Goal: Find specific page/section: Find specific page/section

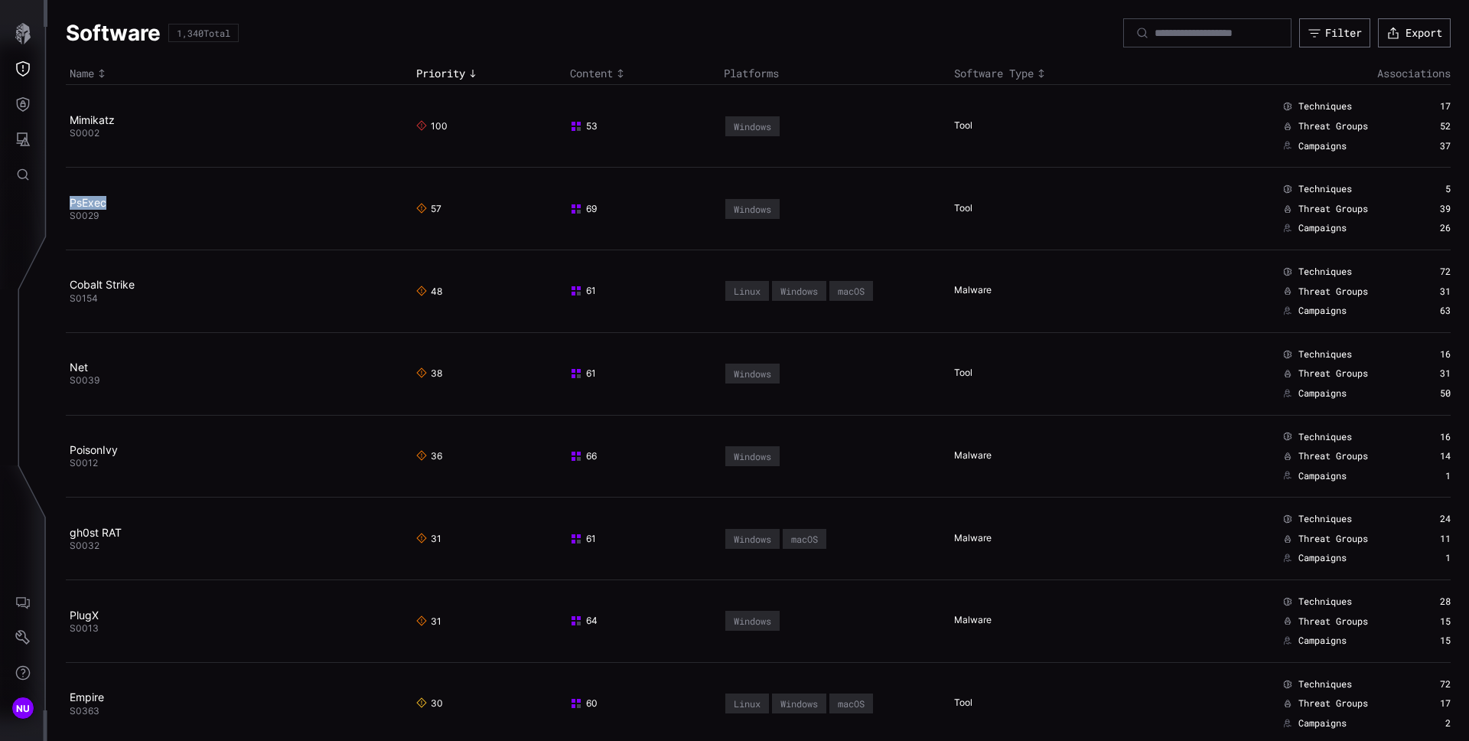
click at [1035, 73] on icon "Toggle sort direction" at bounding box center [1041, 73] width 12 height 12
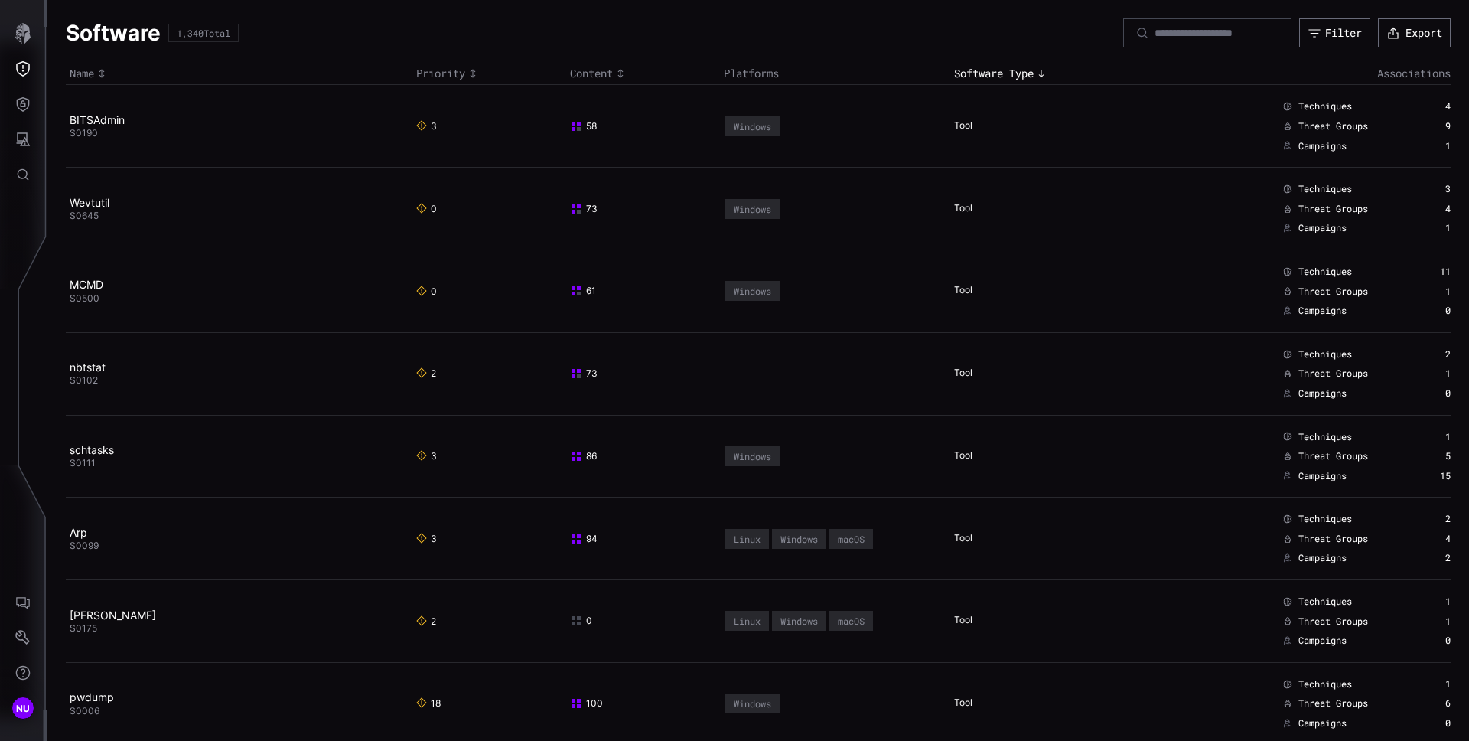
click at [1039, 76] on icon "Toggle sort direction" at bounding box center [1041, 73] width 12 height 12
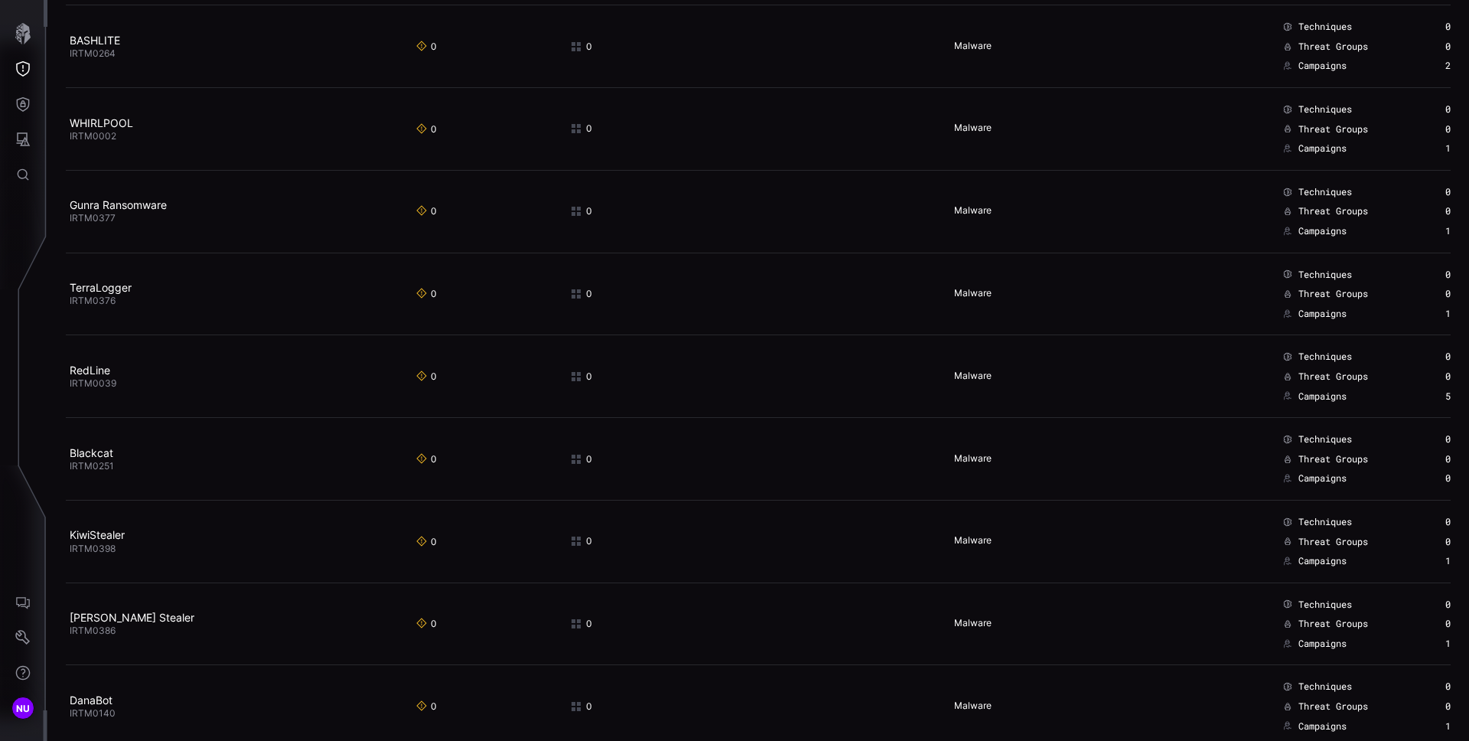
scroll to position [7642, 0]
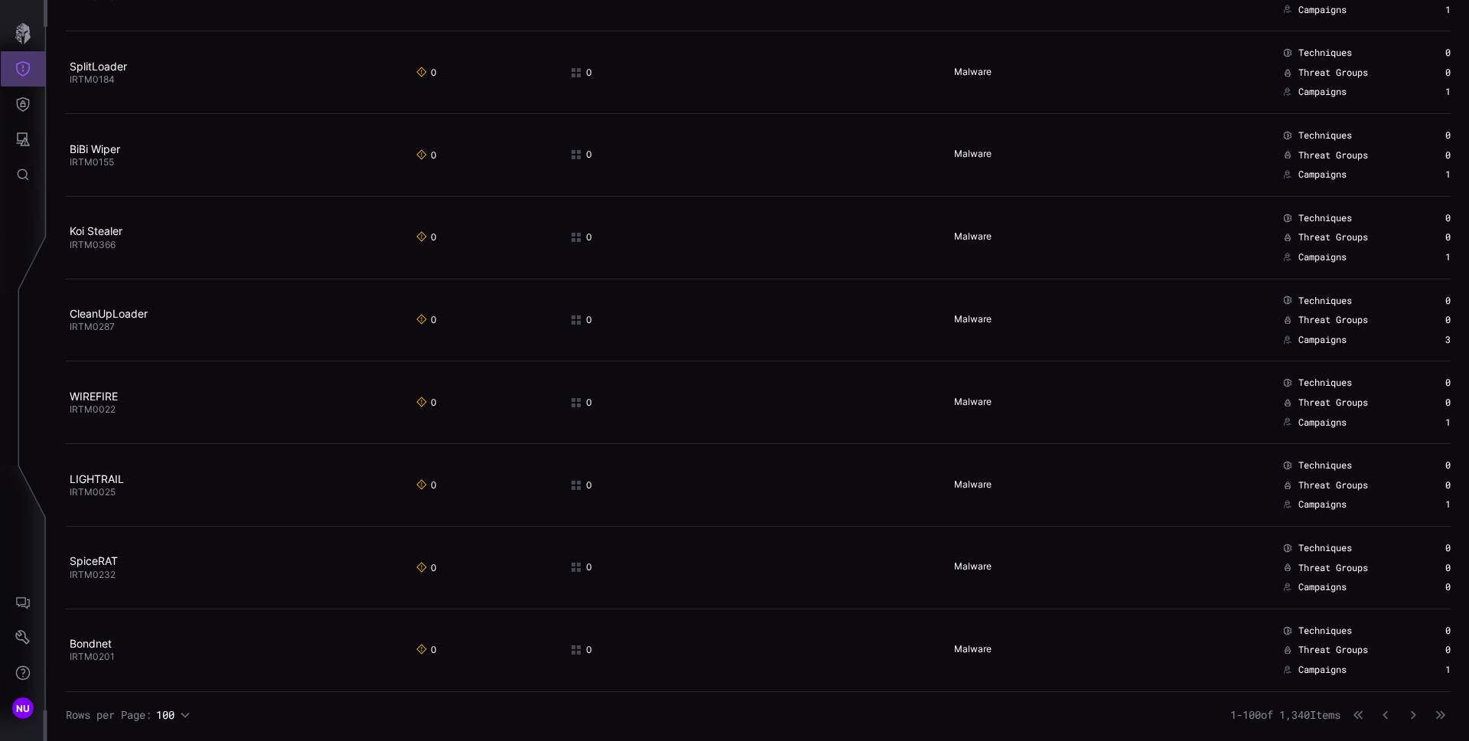
click at [19, 70] on icon "Threat Exposure" at bounding box center [22, 68] width 15 height 15
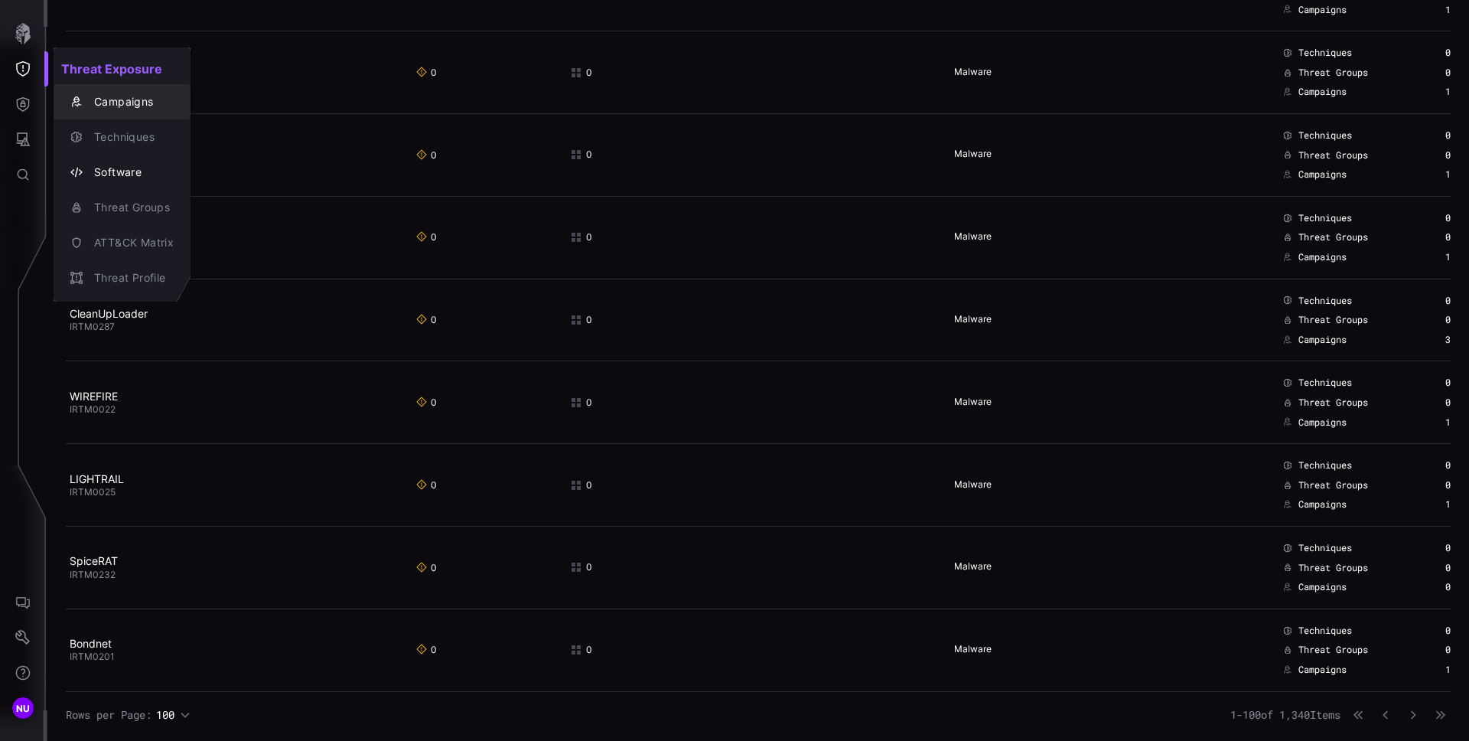
click at [109, 102] on div "Campaigns" at bounding box center [129, 102] width 87 height 19
